Goal: Task Accomplishment & Management: Complete application form

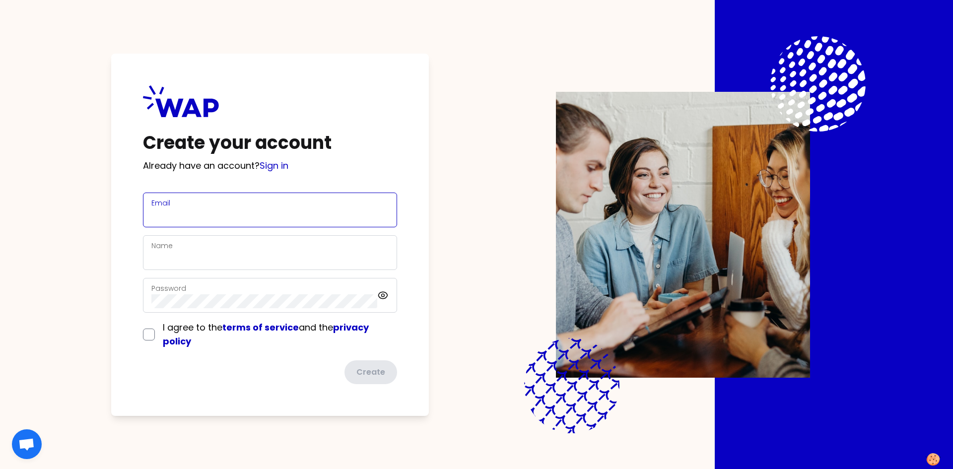
click at [239, 211] on input "Email" at bounding box center [269, 216] width 237 height 14
click at [247, 214] on input "[PERSON_NAME][EMAIL_ADDRESS][DOMAIN_NAME]" at bounding box center [269, 216] width 237 height 14
type input "[PERSON_NAME][EMAIL_ADDRESS][DOMAIN_NAME]"
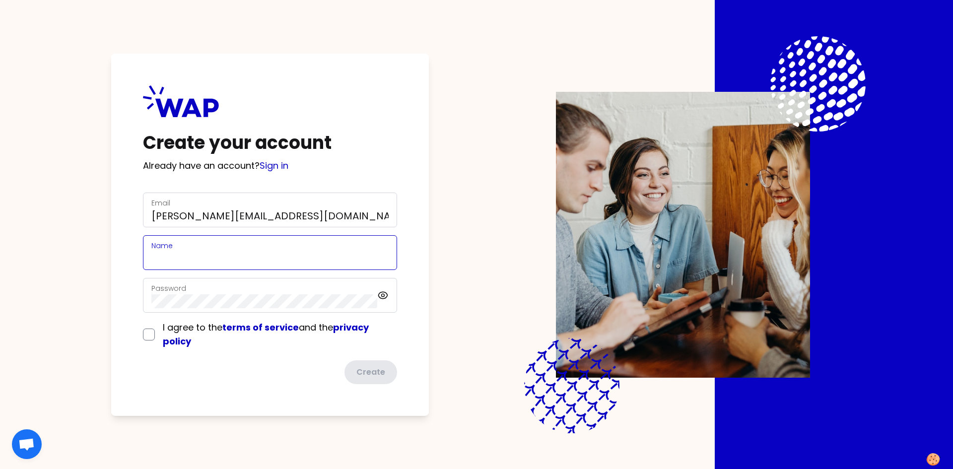
click at [263, 257] on input "Name" at bounding box center [269, 259] width 237 height 14
type input "Alex Koshkarov"
click at [147, 331] on input "checkbox" at bounding box center [149, 335] width 12 height 12
checkbox input "true"
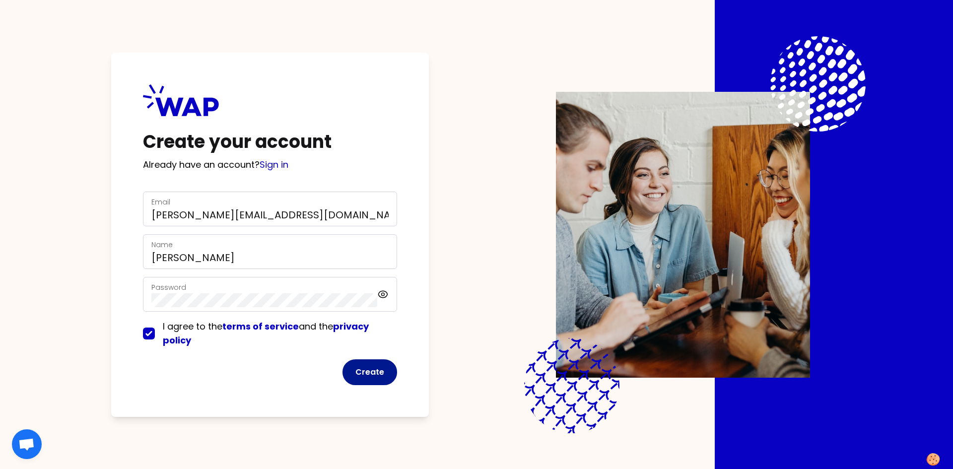
click at [381, 372] on button "Create" at bounding box center [370, 372] width 55 height 26
